Goal: Ask a question

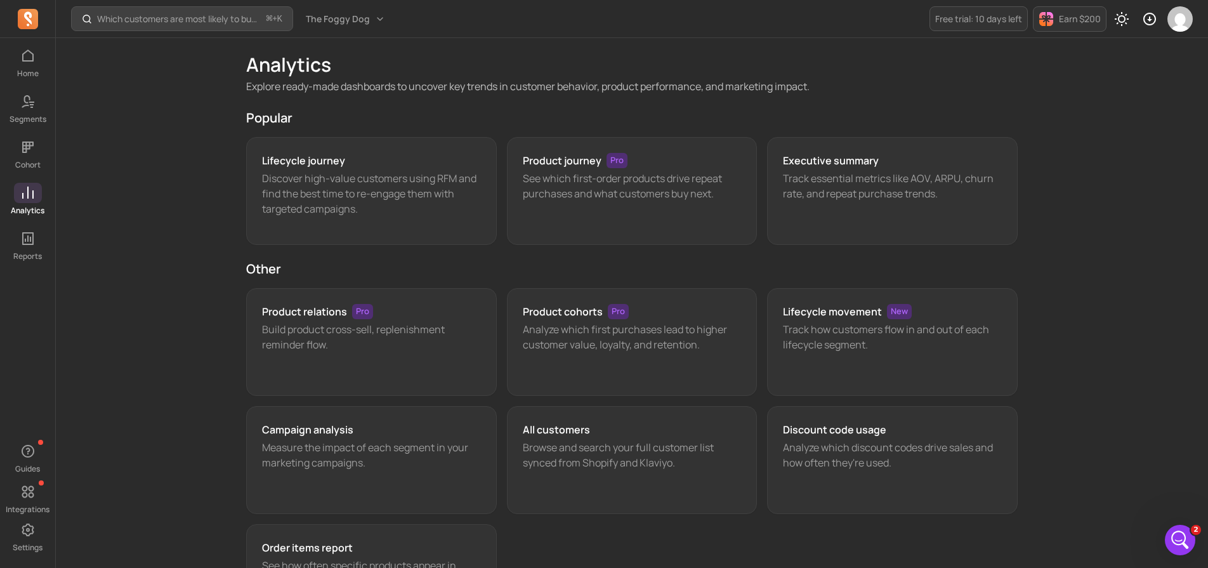
scroll to position [1288, 0]
click at [1171, 536] on icon "Open Intercom Messenger" at bounding box center [1178, 538] width 21 height 21
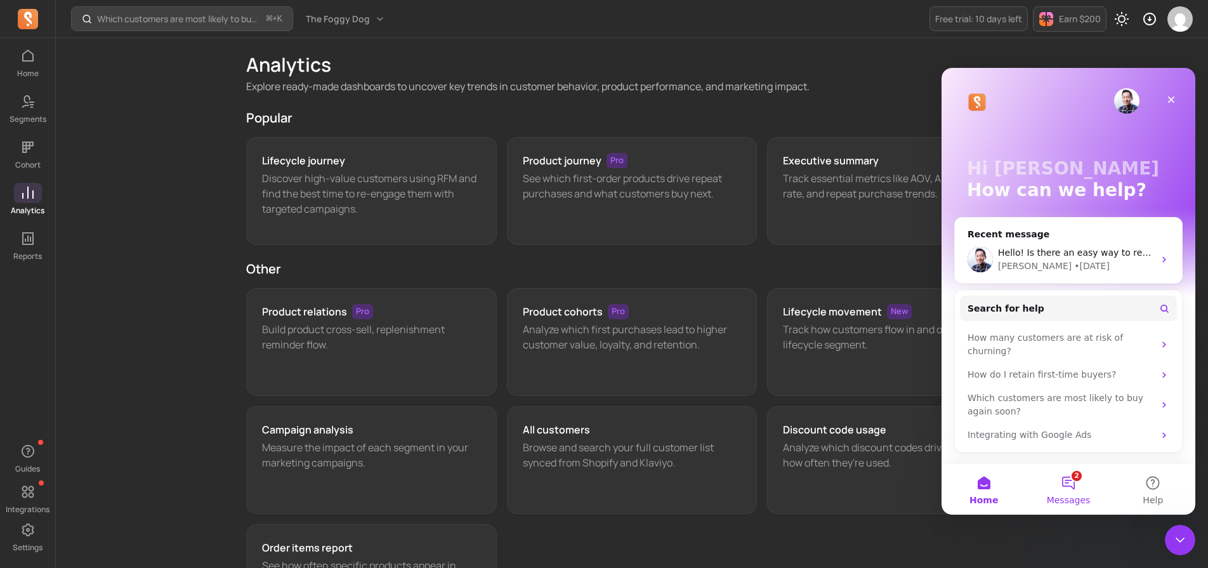
click at [1075, 488] on button "2 Messages" at bounding box center [1068, 489] width 84 height 51
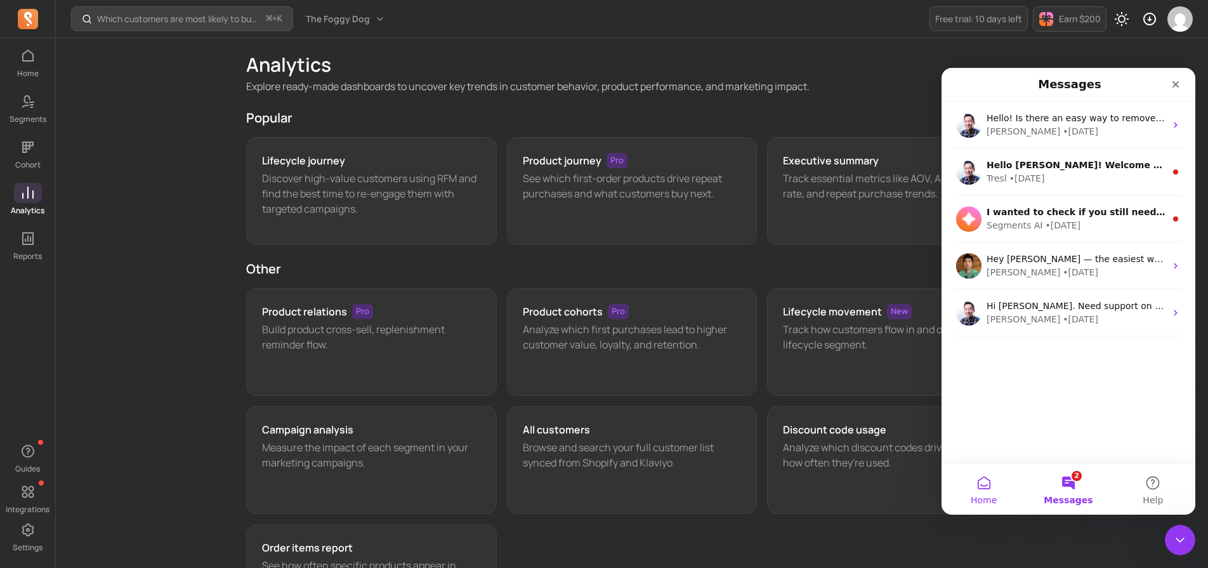
drag, startPoint x: 975, startPoint y: 492, endPoint x: 1013, endPoint y: 489, distance: 37.6
click at [977, 492] on button "Home" at bounding box center [984, 489] width 84 height 51
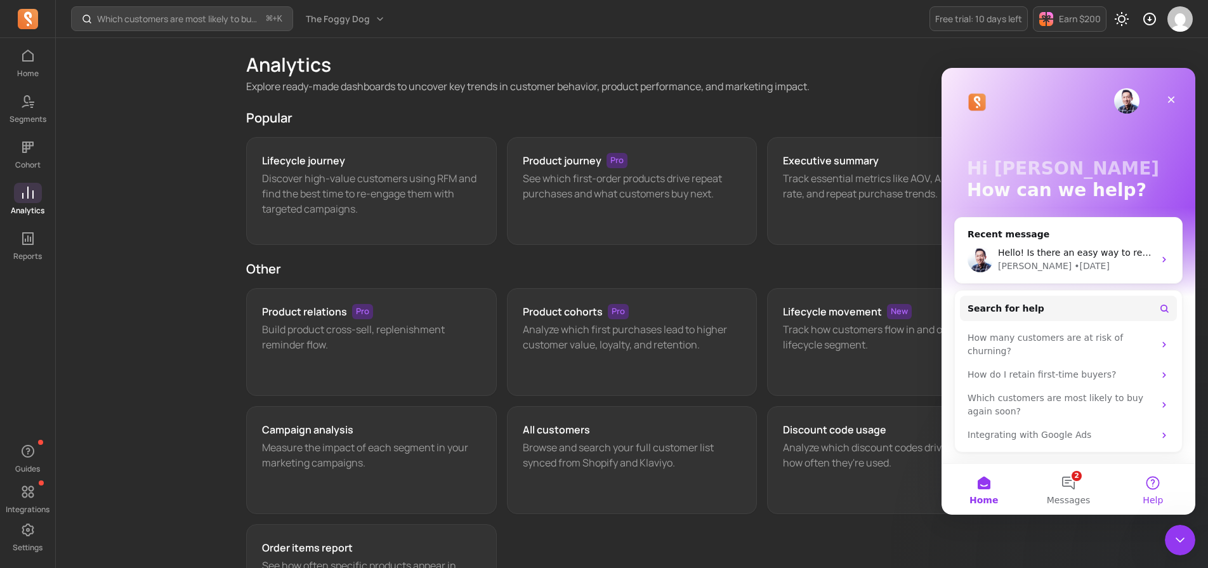
click at [1161, 491] on button "Help" at bounding box center [1153, 489] width 84 height 51
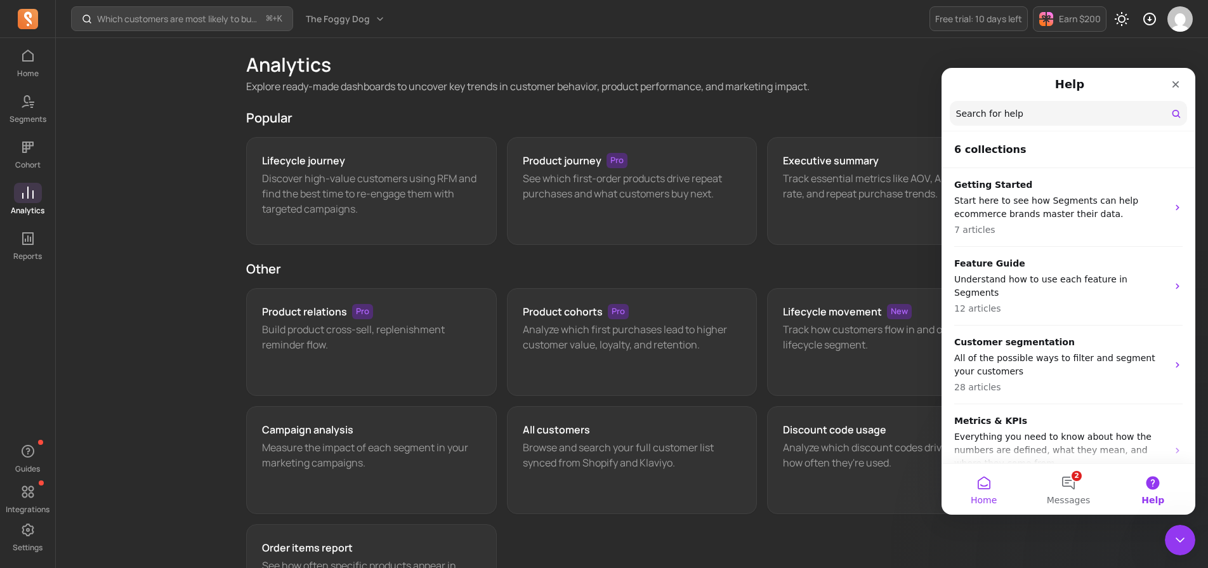
click at [989, 489] on button "Home" at bounding box center [984, 489] width 84 height 51
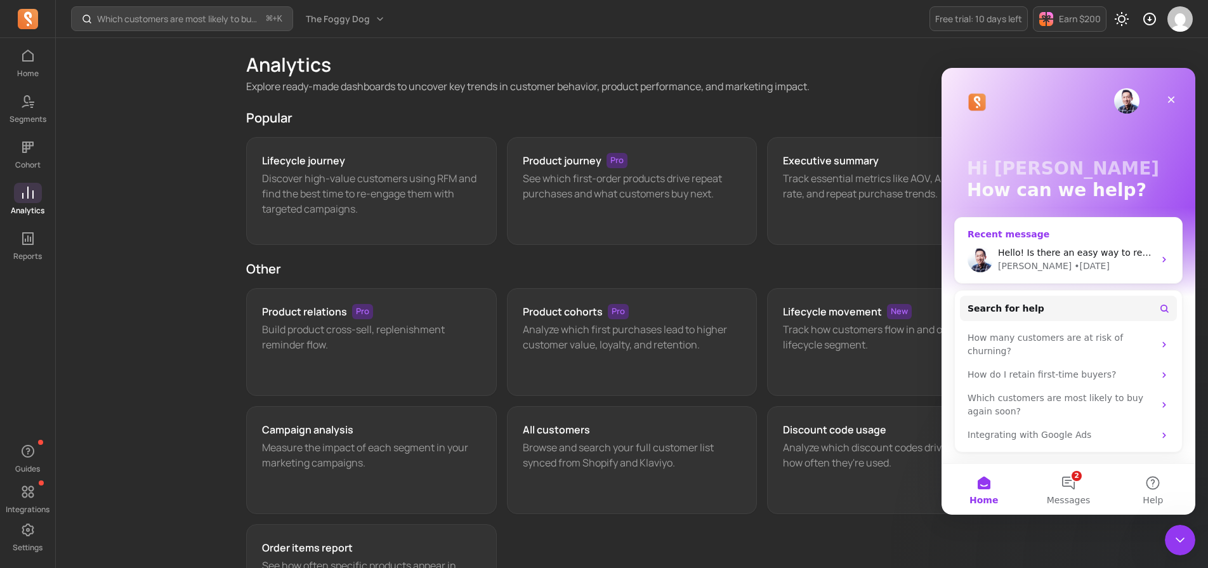
click at [1033, 234] on div "Recent message" at bounding box center [1069, 234] width 202 height 13
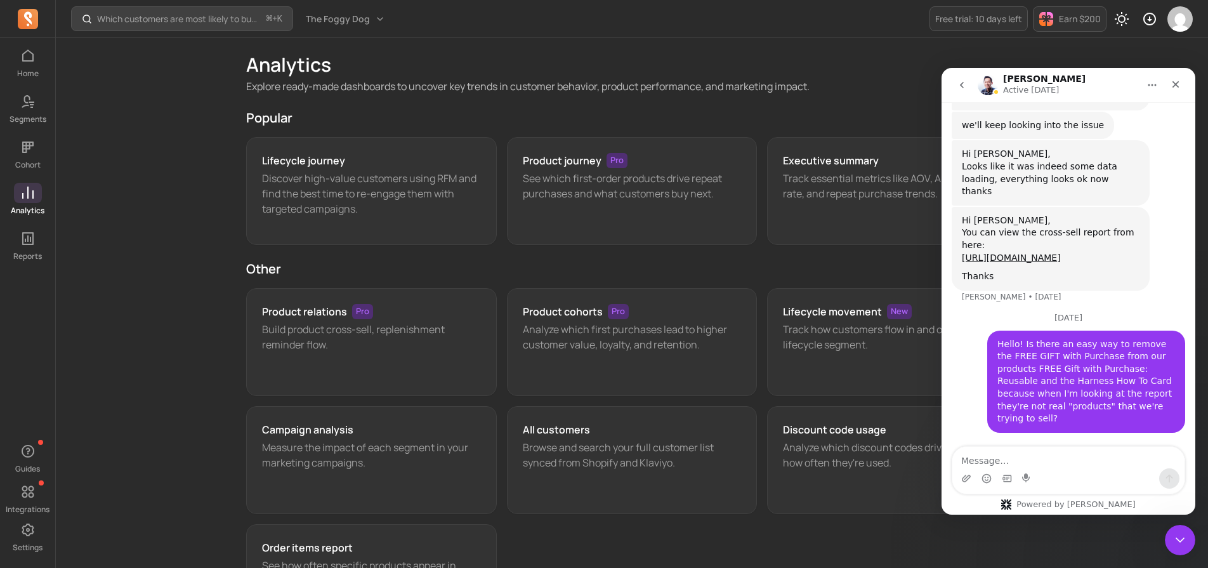
scroll to position [1288, 0]
click at [962, 82] on icon "go back" at bounding box center [962, 85] width 10 height 10
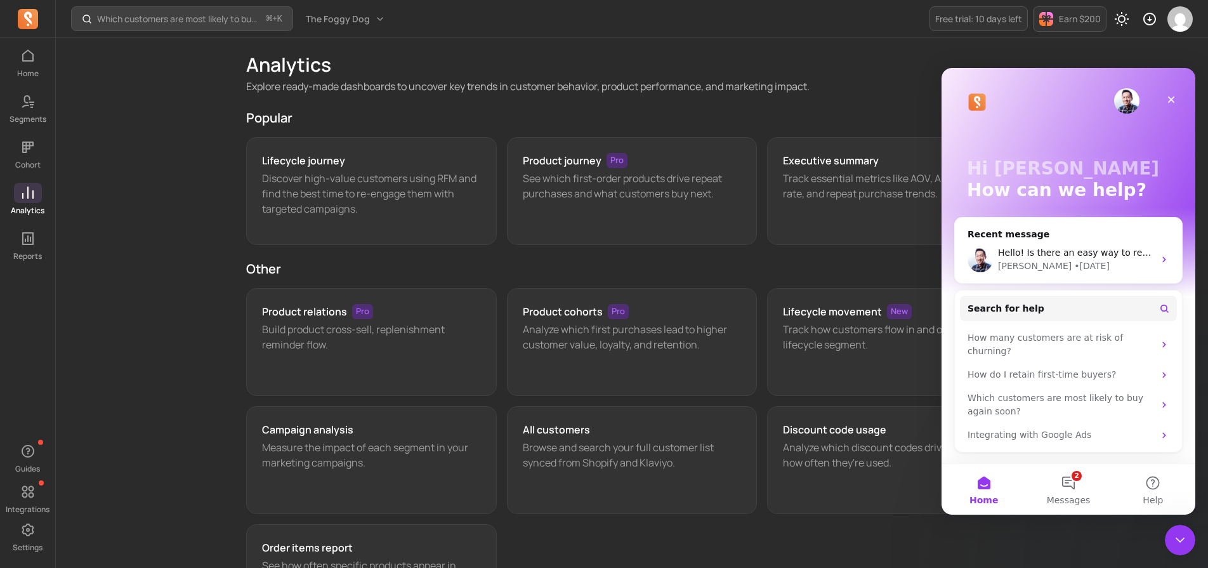
scroll to position [0, 0]
click at [1071, 498] on span "Messages" at bounding box center [1069, 500] width 44 height 9
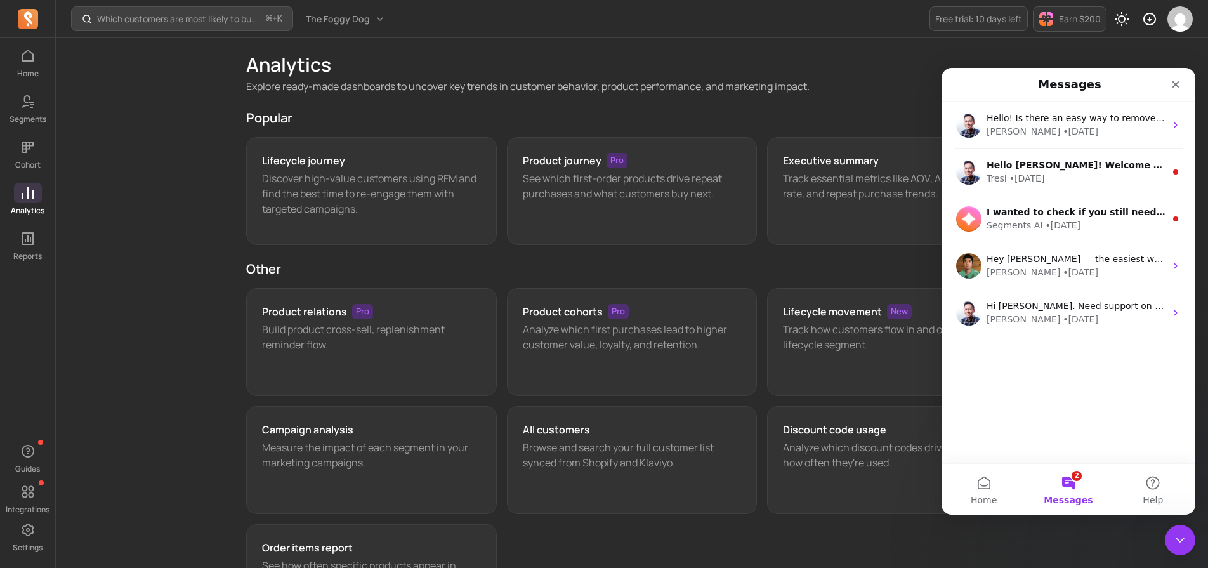
click at [1073, 480] on button "2 Messages" at bounding box center [1068, 489] width 84 height 51
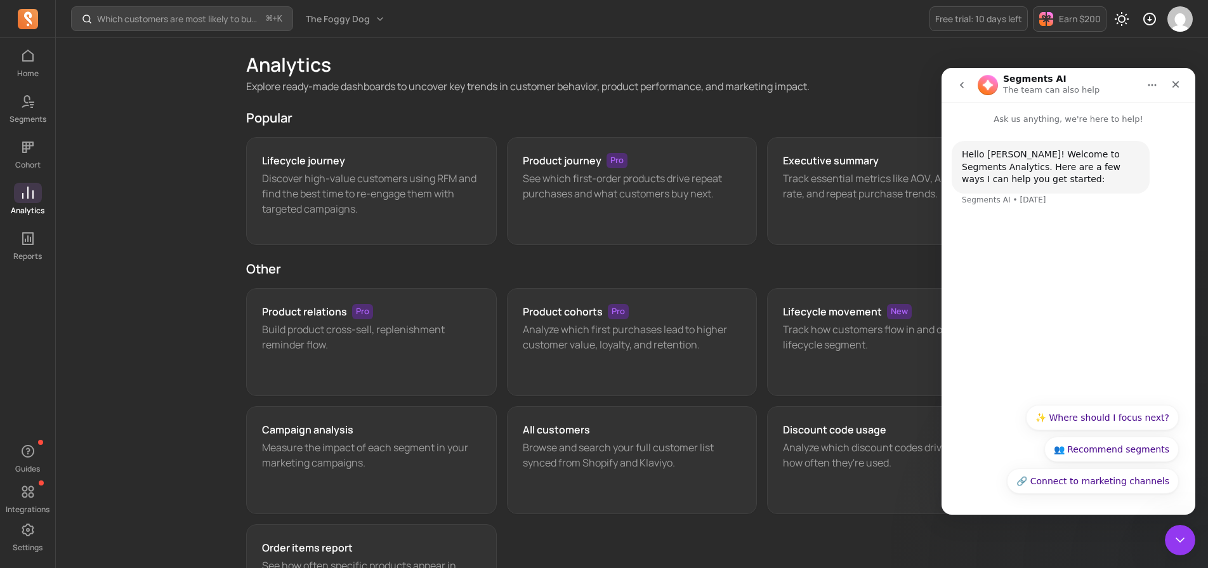
click at [1052, 303] on div "Hello [PERSON_NAME]! Welcome to Segments Analytics. Here are a few ways I can h…" at bounding box center [1069, 261] width 254 height 271
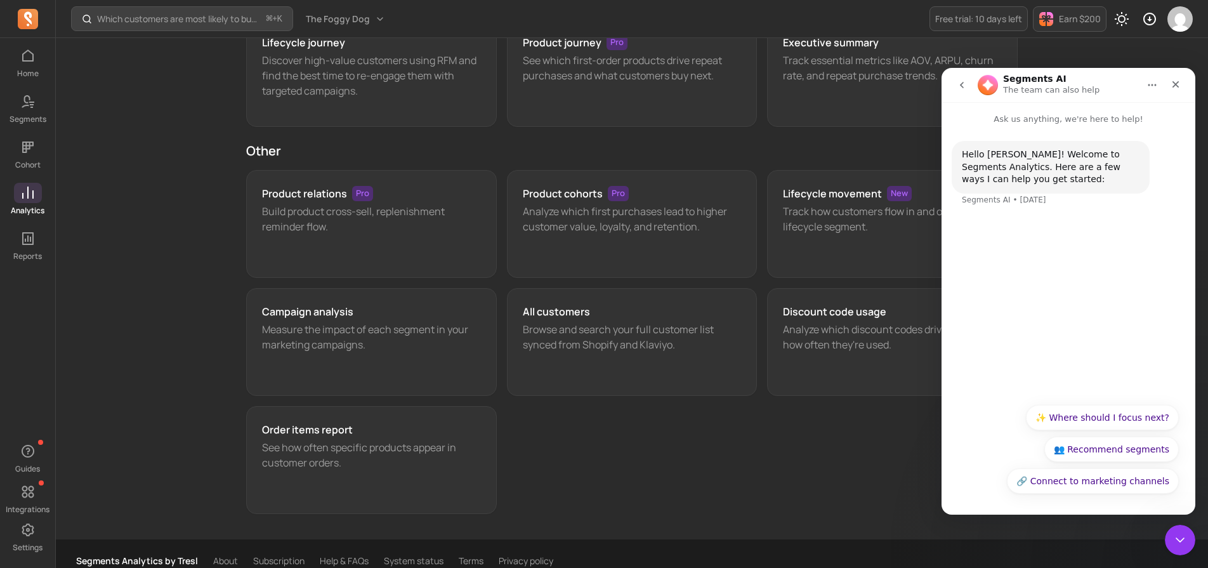
scroll to position [133, 0]
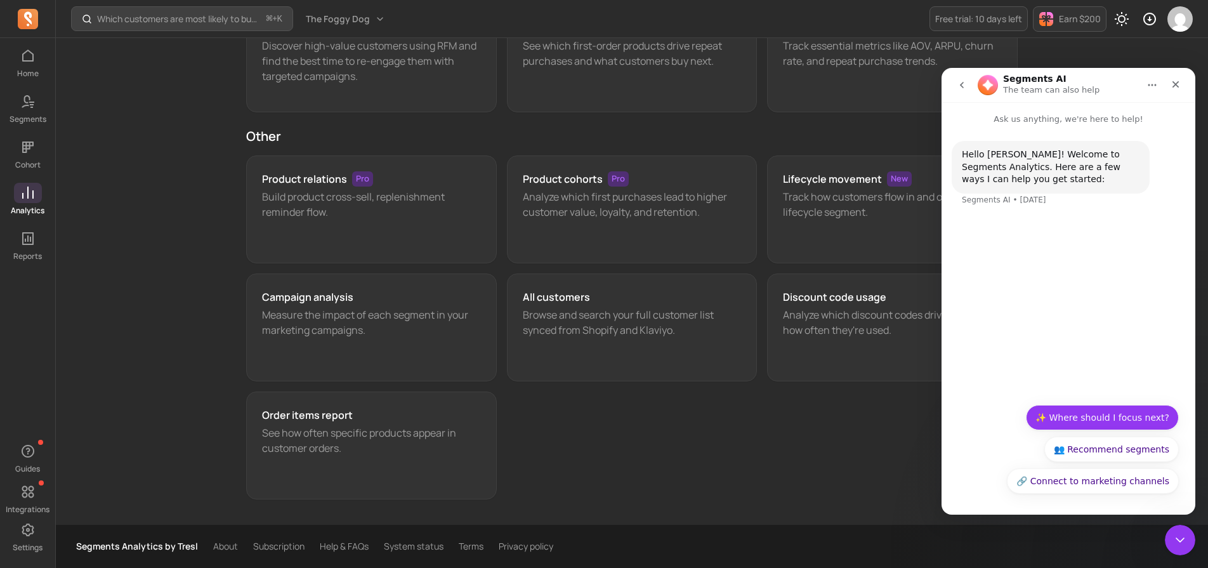
click at [1095, 417] on button "✨ Where should I focus next?" at bounding box center [1102, 417] width 153 height 25
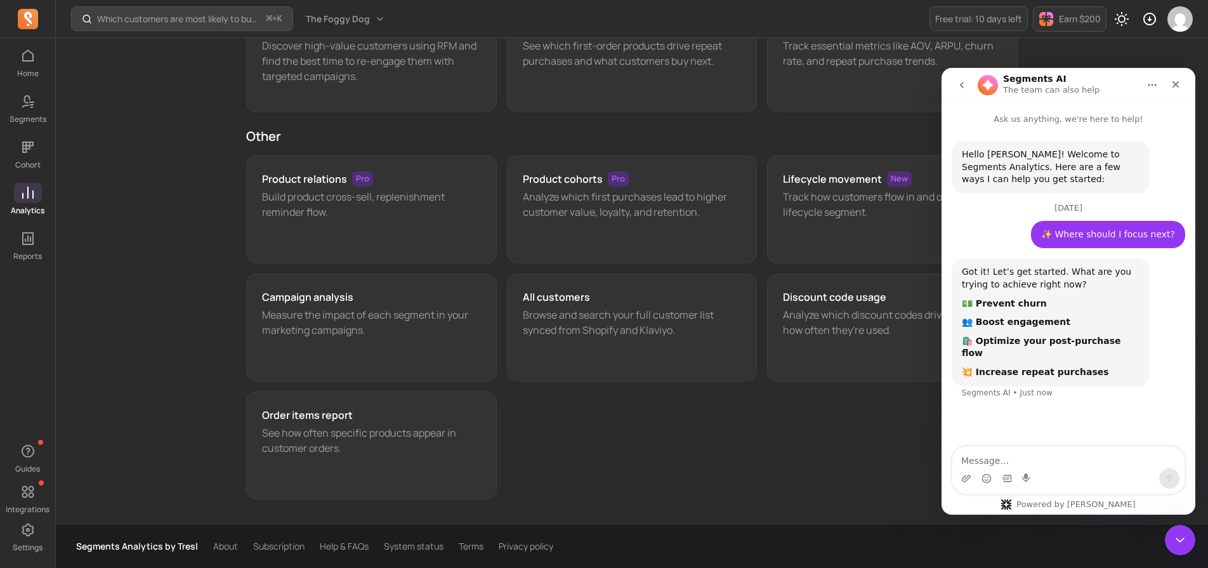
click at [969, 88] on button "go back" at bounding box center [962, 85] width 24 height 24
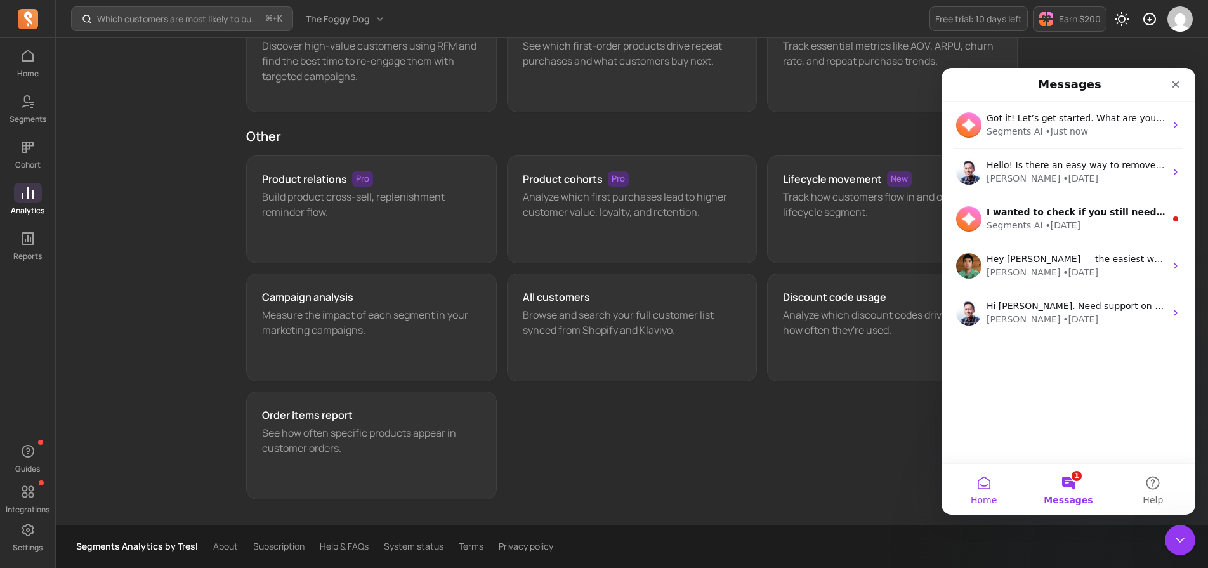
click at [987, 479] on button "Home" at bounding box center [984, 489] width 84 height 51
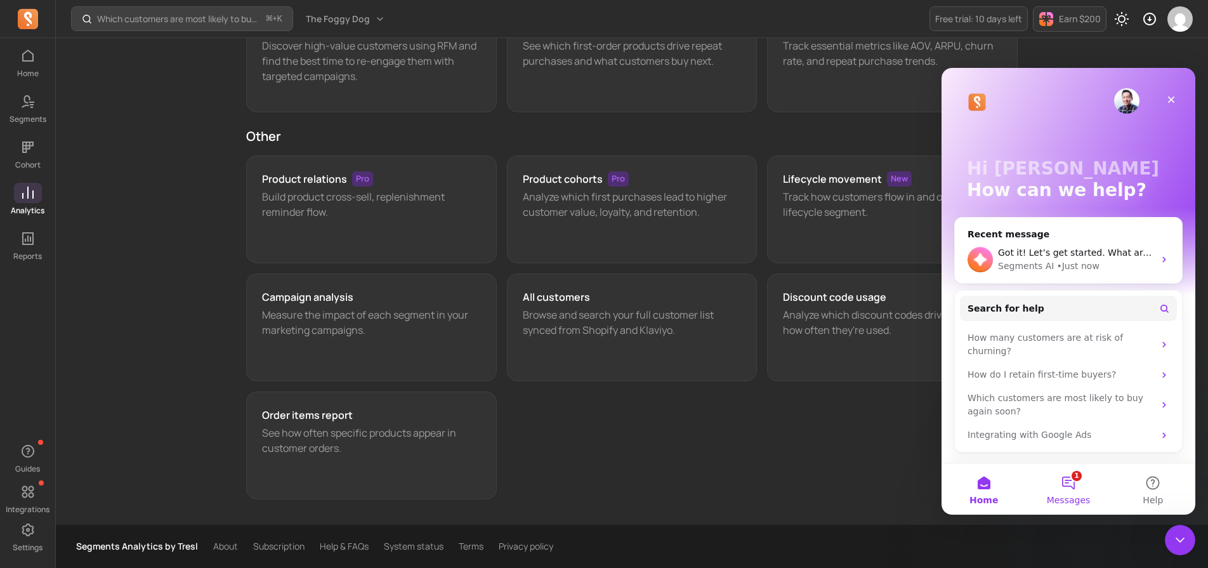
click at [1075, 496] on span "Messages" at bounding box center [1069, 500] width 44 height 9
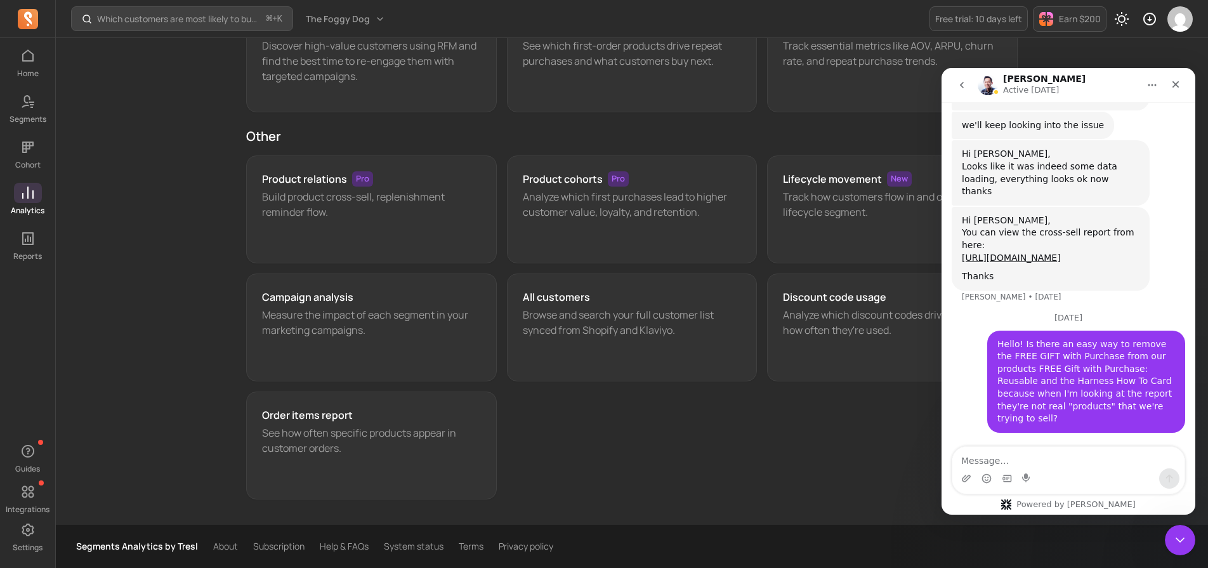
scroll to position [1288, 0]
click at [1002, 459] on textarea "Message…" at bounding box center [1069, 458] width 232 height 22
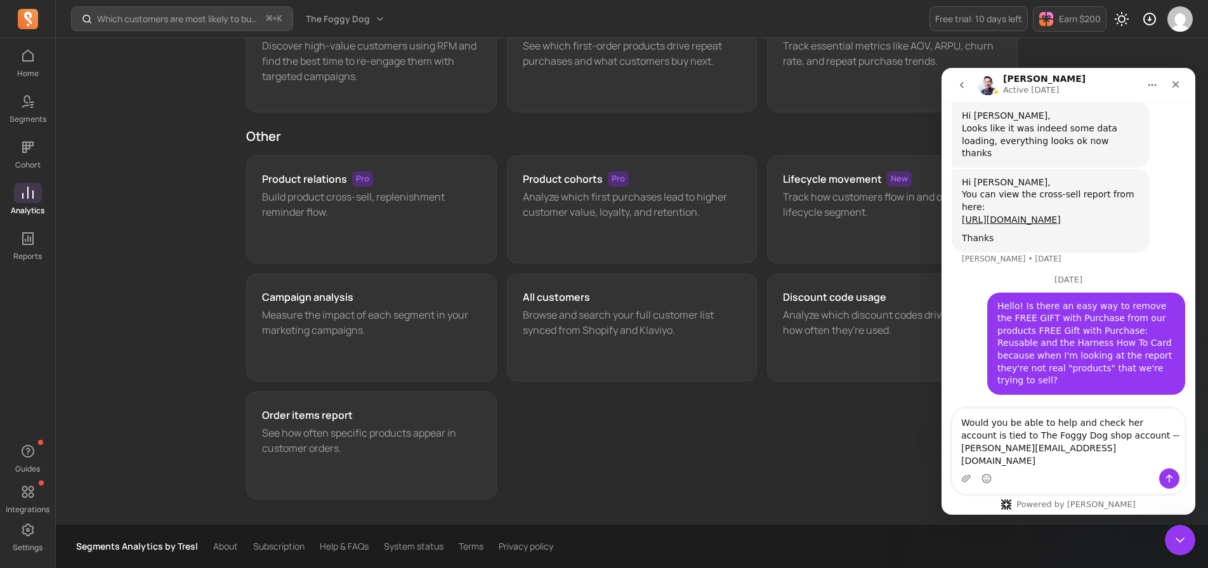
scroll to position [1313, 0]
drag, startPoint x: 1084, startPoint y: 461, endPoint x: 902, endPoint y: 352, distance: 212.3
click at [942, 352] on html "[PERSON_NAME] Active [DATE] Hi there! You're speaking with Segments AI. I'm wel…" at bounding box center [1069, 291] width 254 height 447
paste textarea "may colleague is still seeing sample data in her dashboard , not our shops or t…"
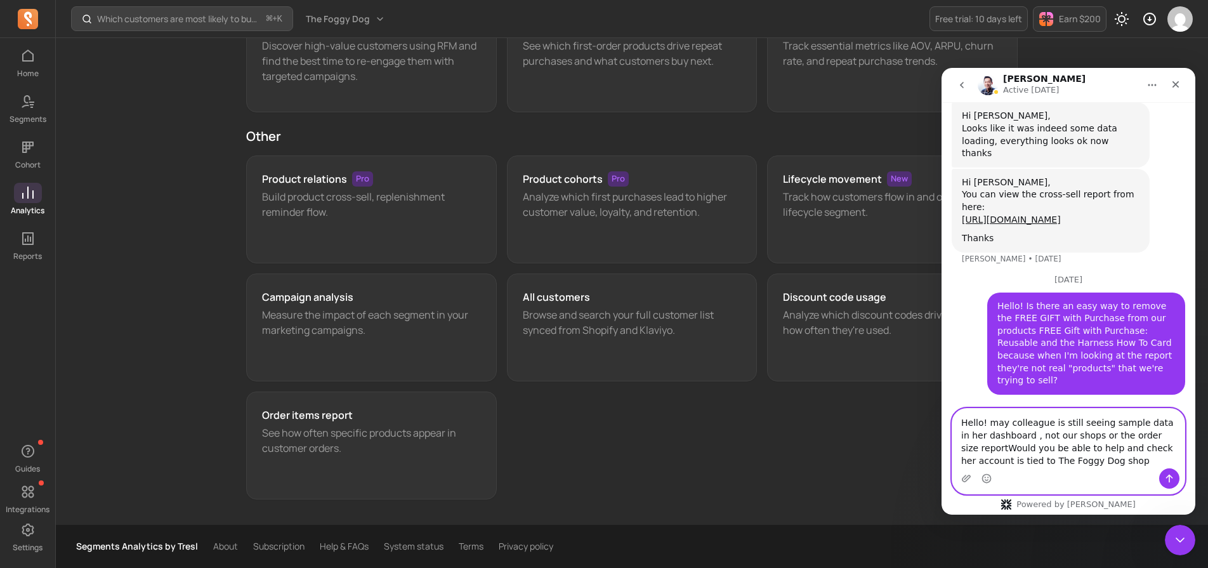
scroll to position [1338, 0]
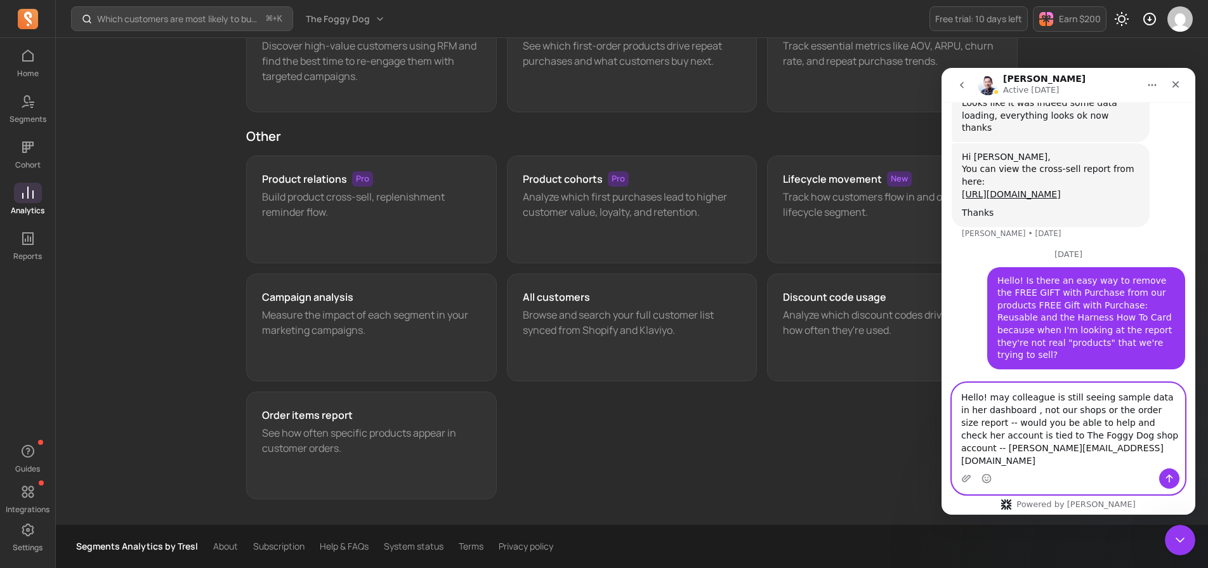
click at [1001, 410] on textarea "Hello! may colleague is still seeing sample data in her dashboard , not our sho…" at bounding box center [1069, 425] width 232 height 85
click at [1014, 425] on textarea "Hello! My colleague is still seeing sample data in her dashboard , not our shop…" at bounding box center [1069, 425] width 232 height 85
drag, startPoint x: 1102, startPoint y: 413, endPoint x: 1028, endPoint y: 426, distance: 75.4
click at [1027, 426] on textarea "Hello! My colleague is still seeing sample data in her dashboard , not our shop…" at bounding box center [1069, 425] width 232 height 85
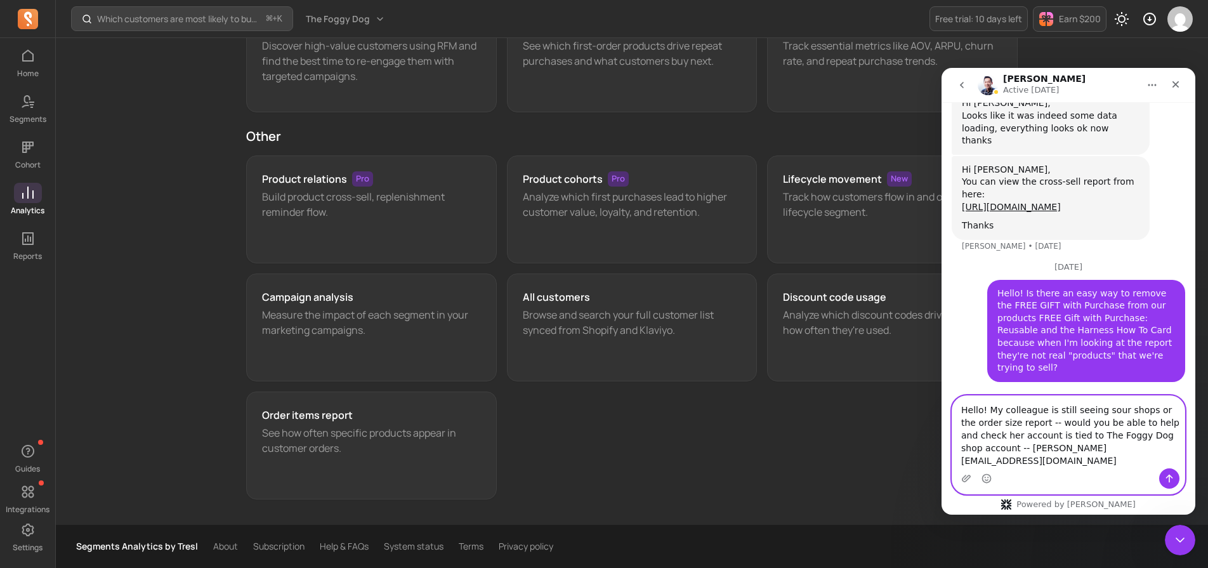
drag, startPoint x: 1102, startPoint y: 420, endPoint x: 1039, endPoint y: 438, distance: 65.9
click at [1038, 439] on textarea "Hello! My colleague is still seeing sour shops or the order size report -- woul…" at bounding box center [1069, 432] width 232 height 72
type textarea "Hello! My colleague is still seeing our shop when she logs in-- would you be ab…"
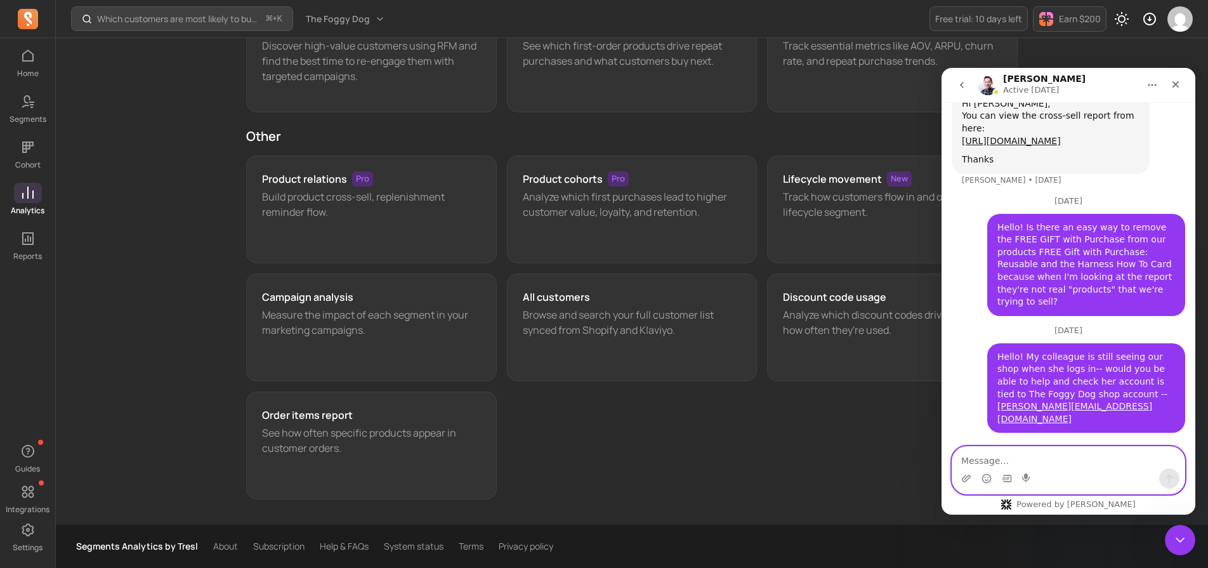
scroll to position [1392, 0]
